Goal: Information Seeking & Learning: Learn about a topic

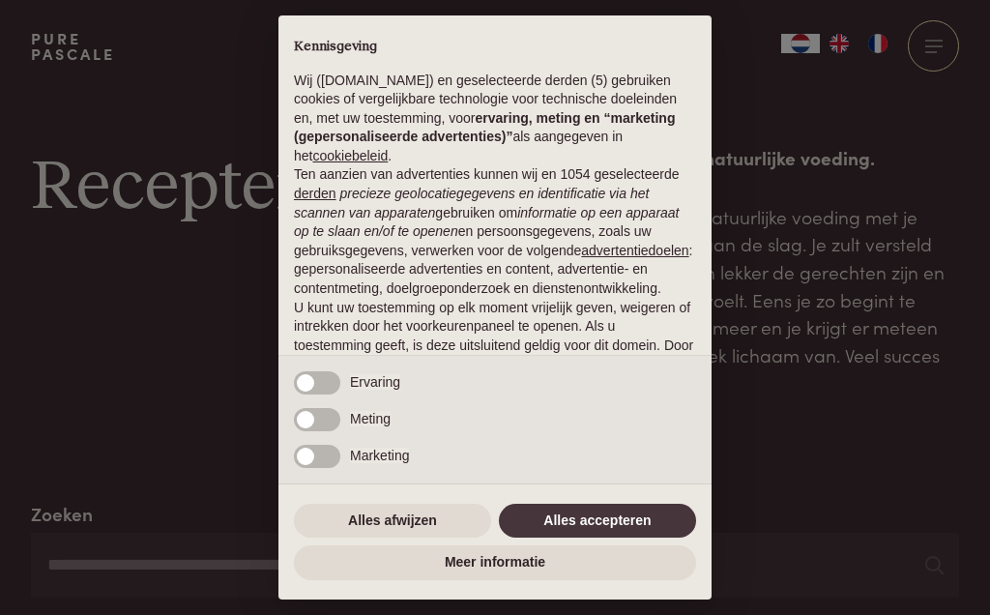
click at [612, 530] on button "Alles accepteren" at bounding box center [597, 521] width 197 height 35
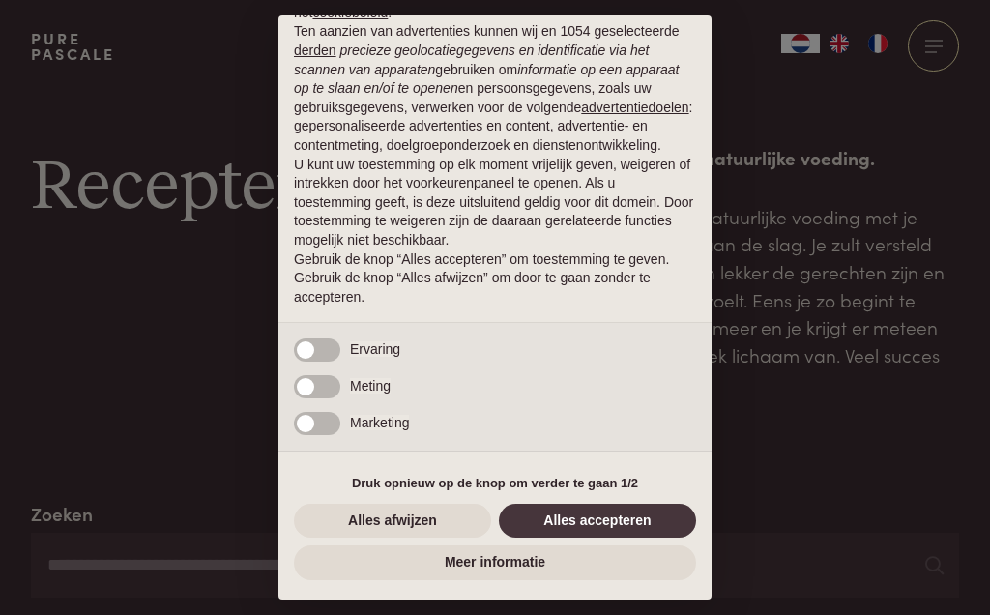
click at [624, 526] on button "Alles accepteren" at bounding box center [597, 521] width 197 height 35
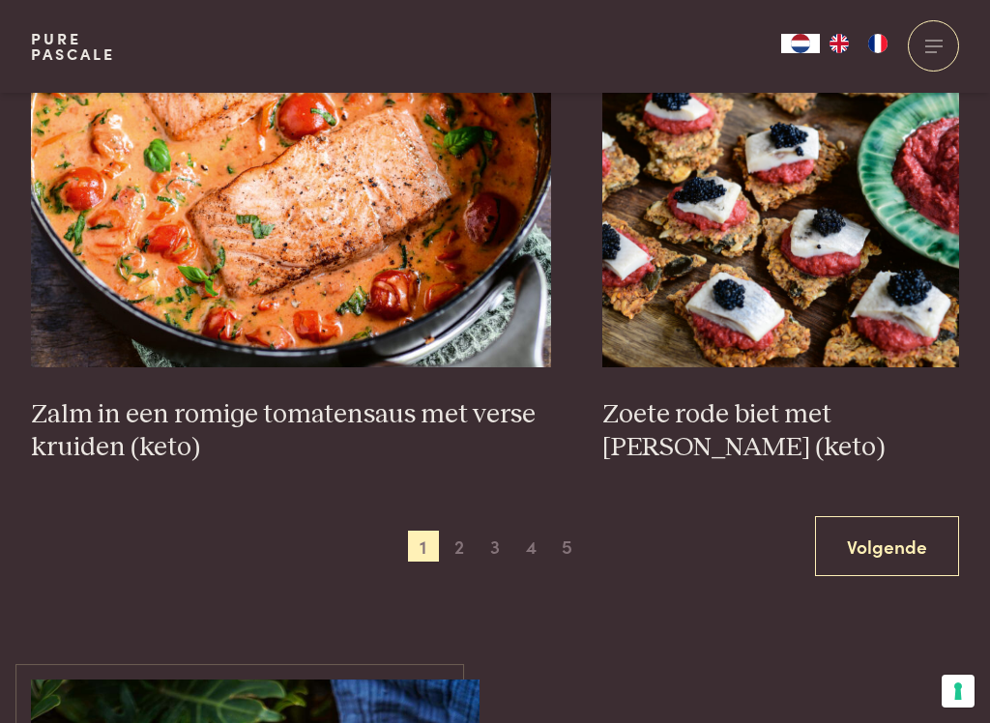
scroll to position [3548, 0]
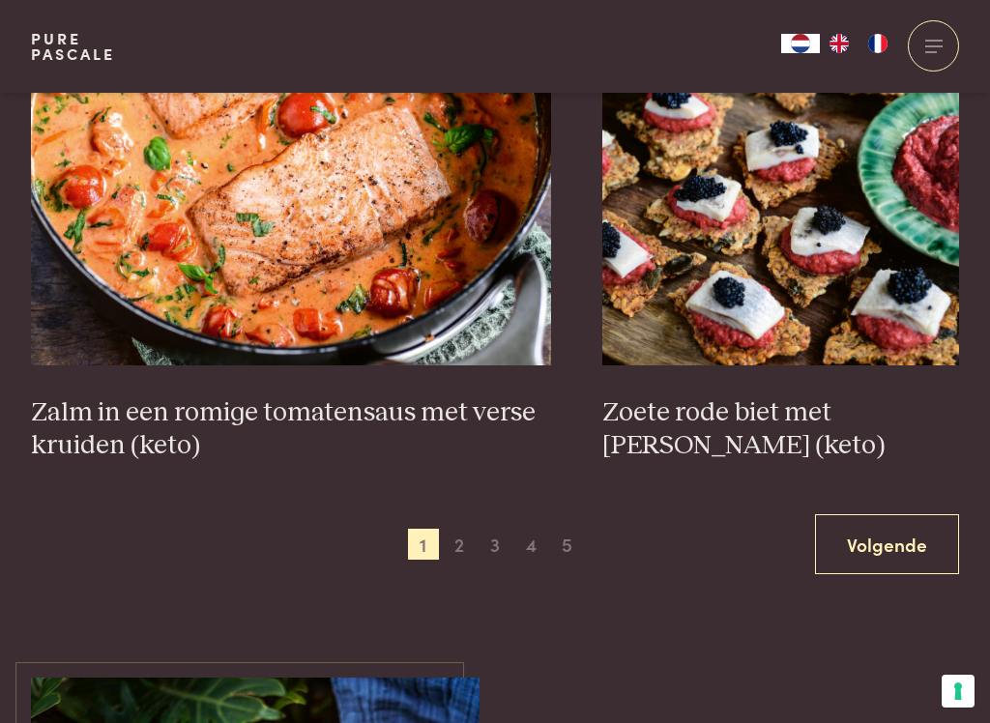
click at [470, 549] on span "2" at bounding box center [459, 544] width 31 height 31
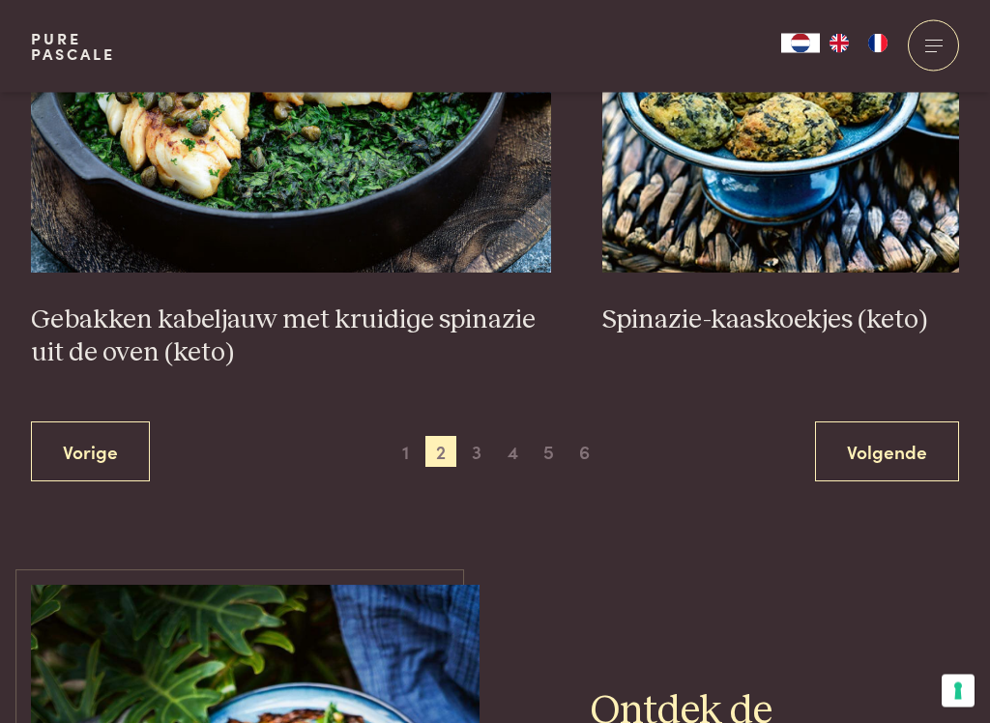
scroll to position [3576, 0]
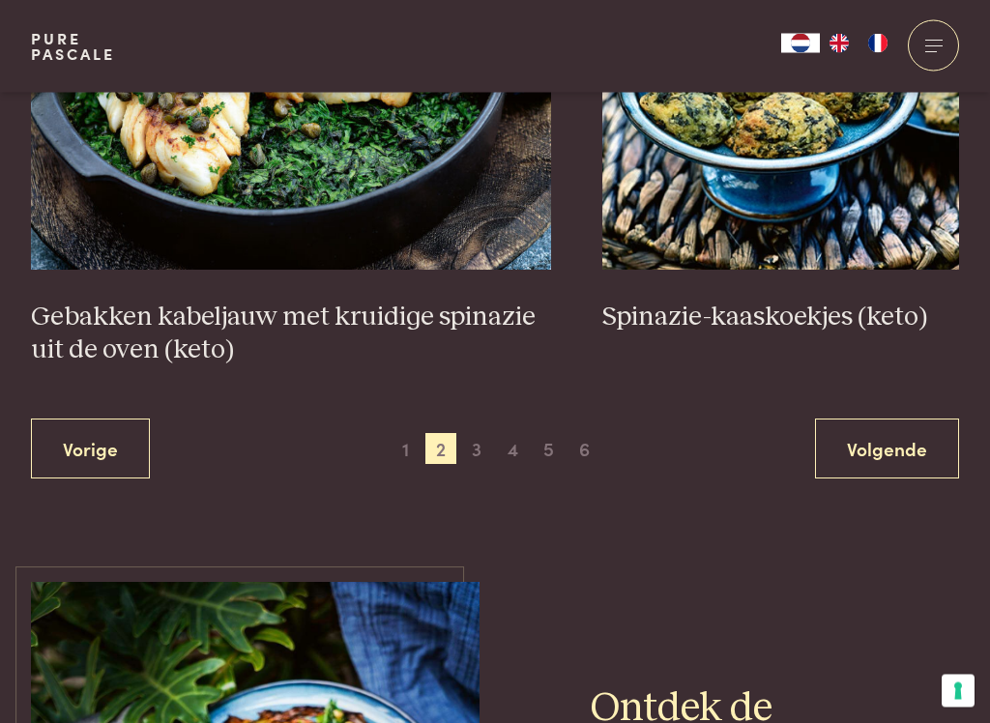
click at [486, 449] on span "3" at bounding box center [476, 449] width 31 height 31
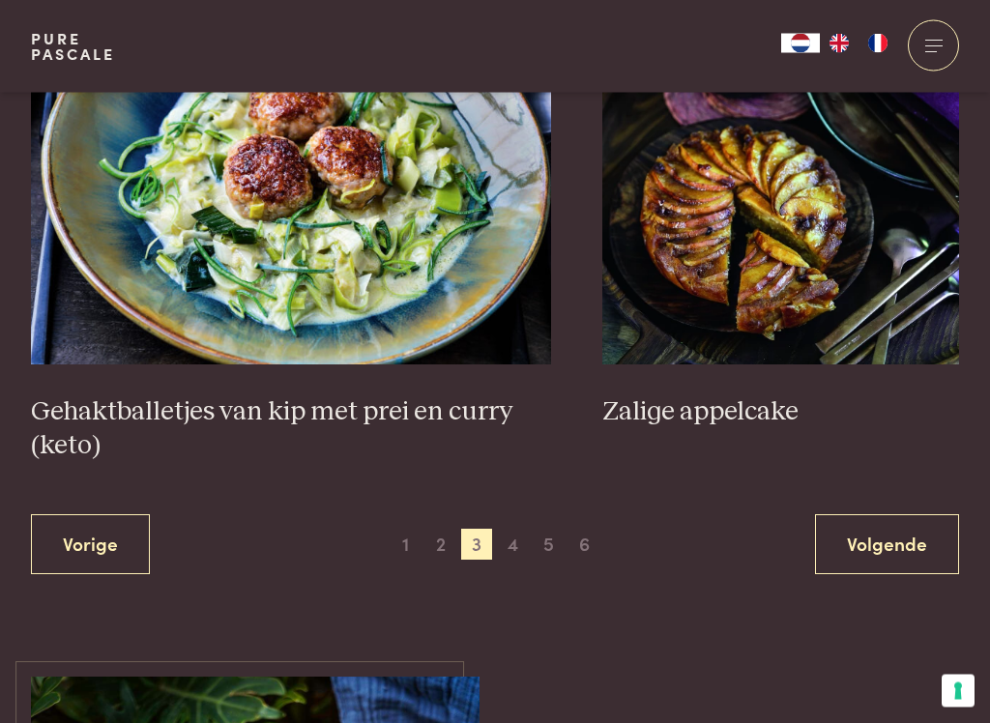
scroll to position [3652, 0]
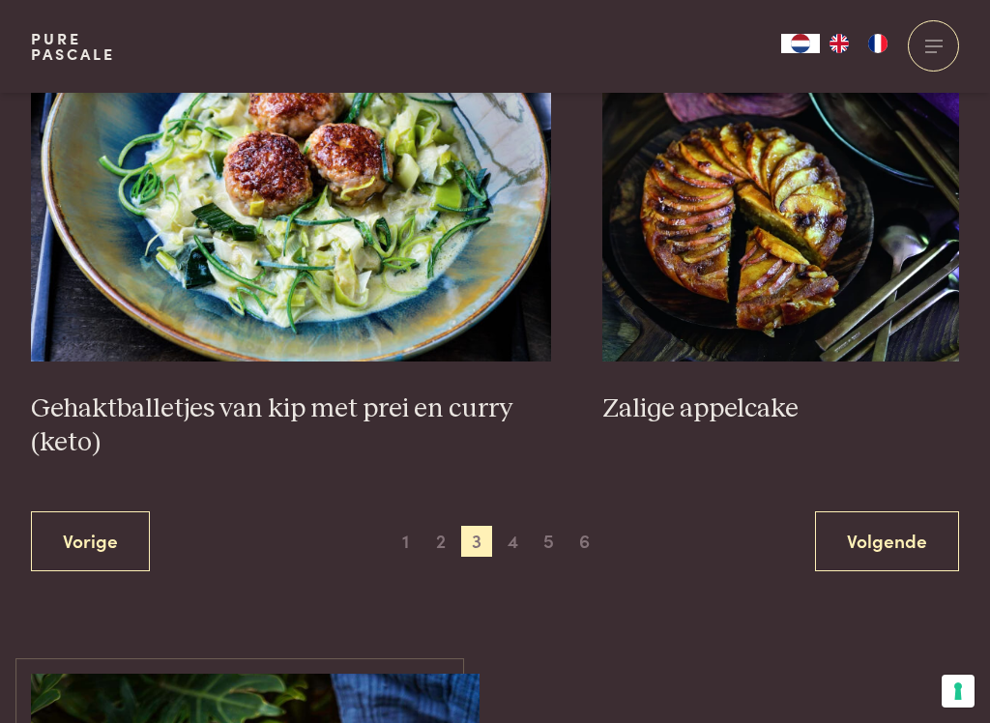
click at [524, 544] on span "4" at bounding box center [513, 541] width 31 height 31
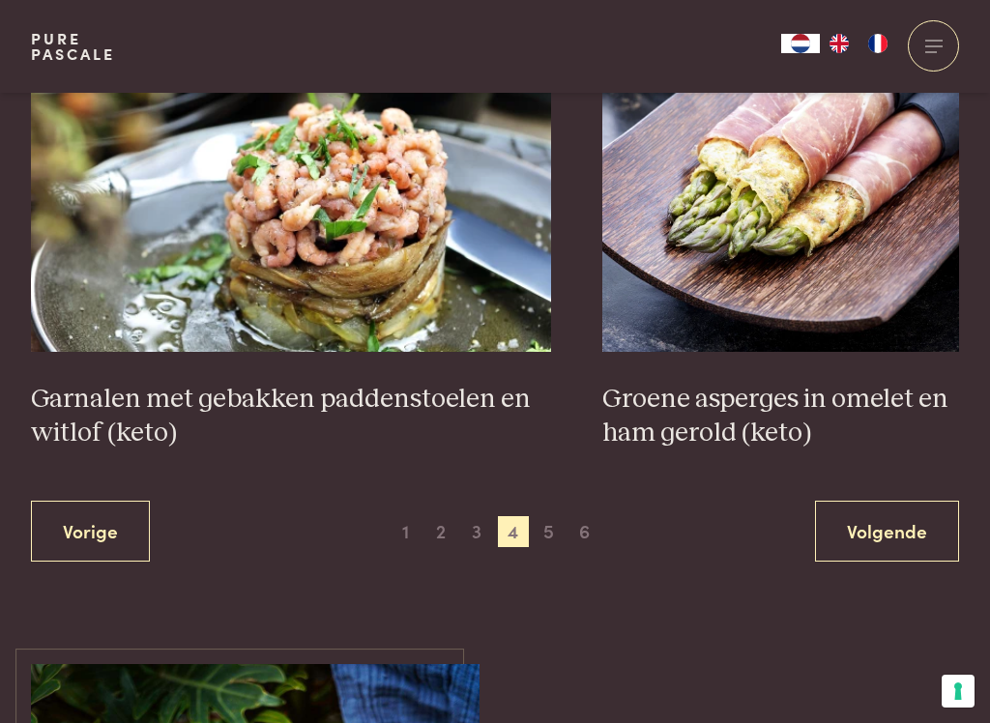
scroll to position [3545, 0]
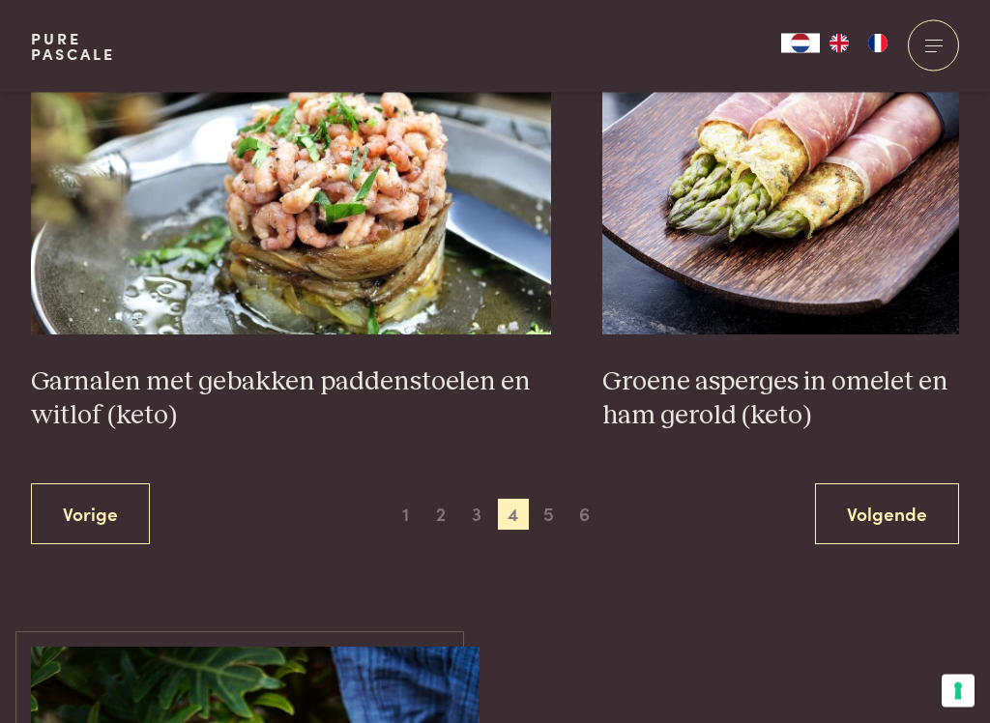
click at [552, 519] on span "5" at bounding box center [549, 515] width 31 height 31
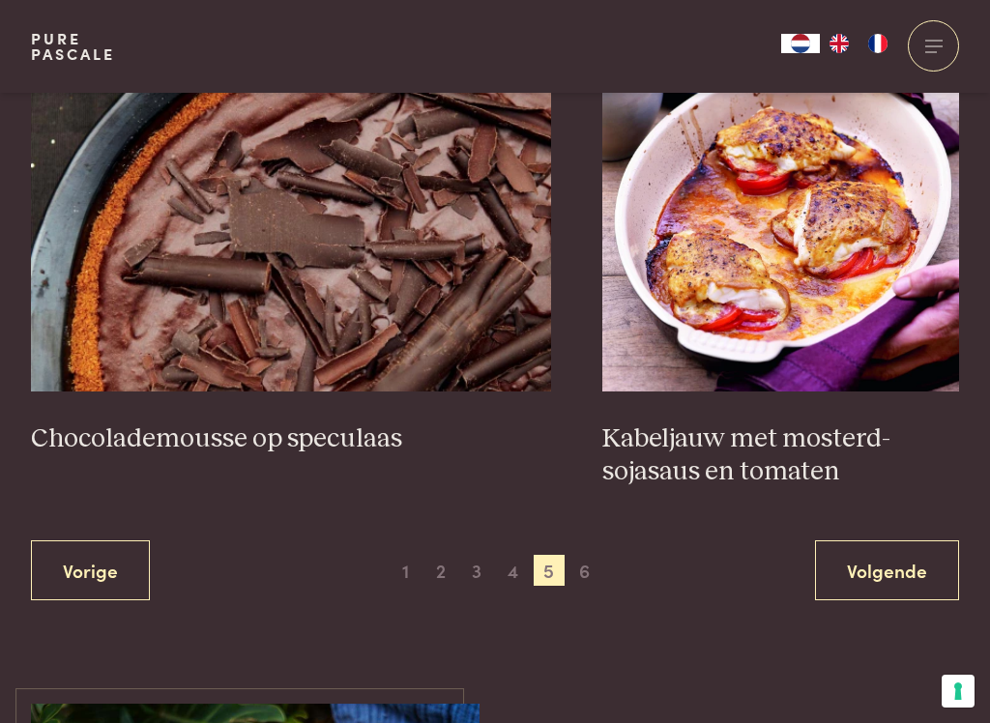
scroll to position [3585, 0]
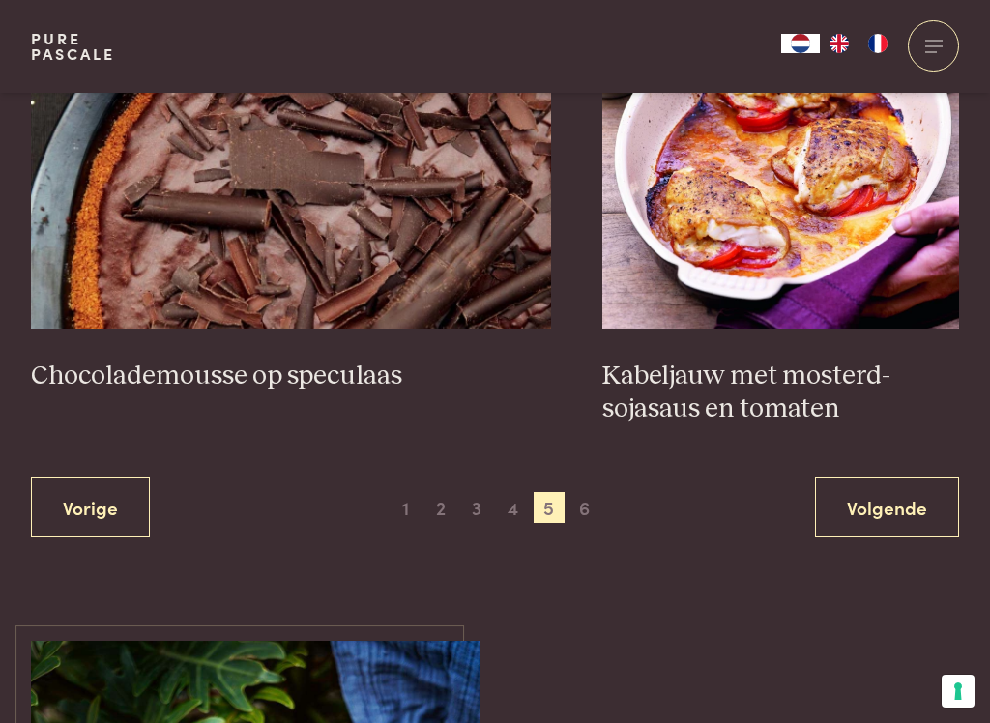
click at [594, 515] on span "6" at bounding box center [585, 507] width 31 height 31
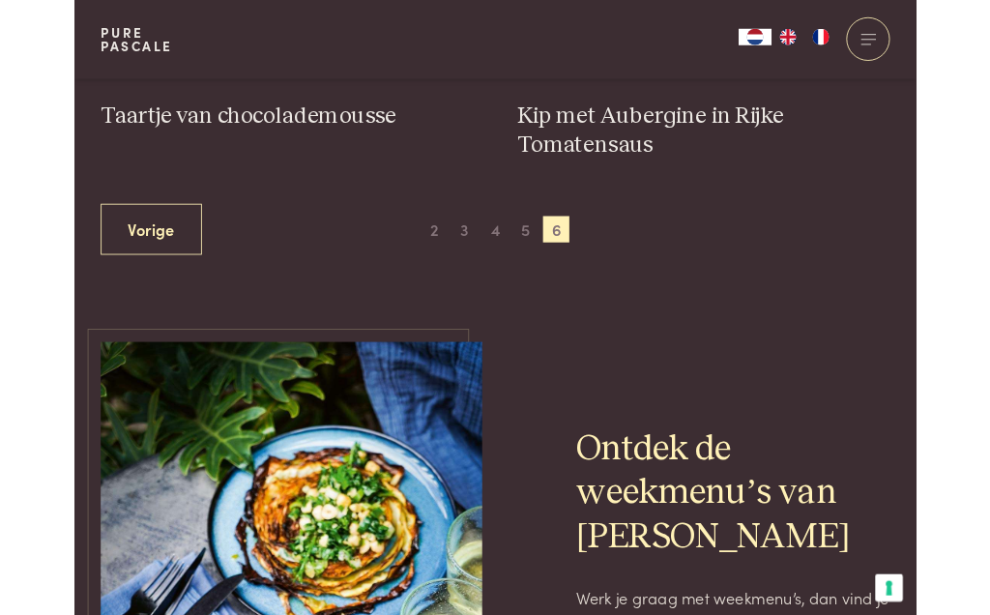
scroll to position [716, 0]
